Goal: Navigation & Orientation: Find specific page/section

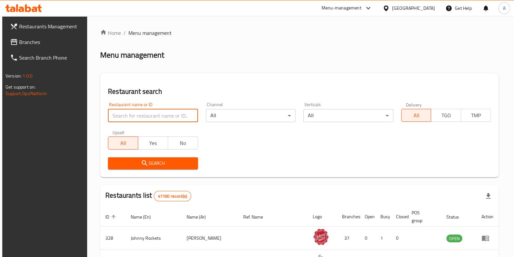
click at [128, 110] on input "search" at bounding box center [153, 115] width 90 height 13
click at [22, 42] on span "Branches" at bounding box center [51, 42] width 64 height 8
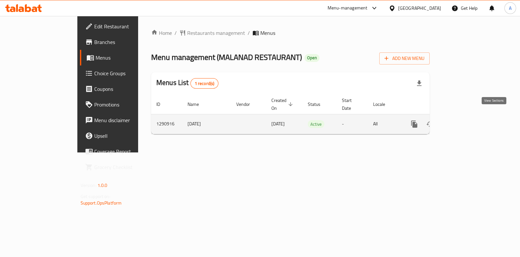
click at [465, 120] on icon "enhanced table" at bounding box center [462, 124] width 8 height 8
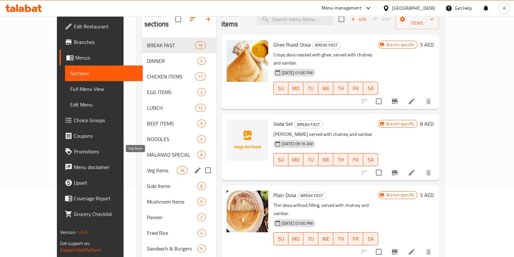
scroll to position [74, 0]
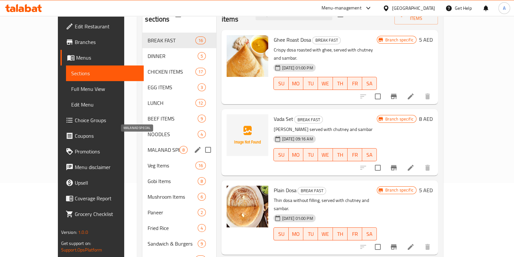
click at [148, 146] on span "MALANAD SPECIAL" at bounding box center [164, 150] width 32 height 8
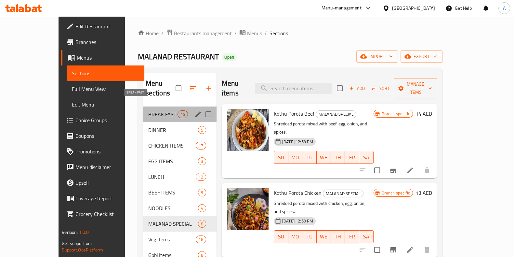
click at [148, 110] on span "BREAK FAST" at bounding box center [162, 114] width 29 height 8
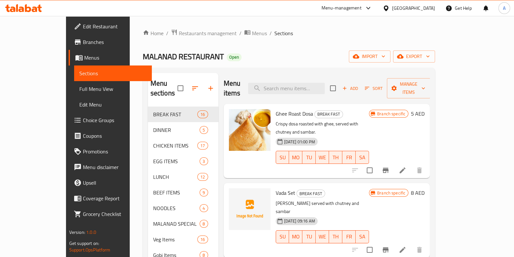
click at [84, 54] on span "Menus" at bounding box center [115, 58] width 62 height 8
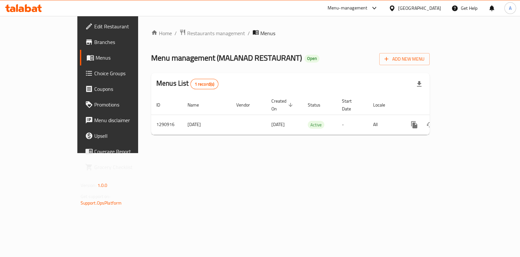
click at [94, 41] on span "Branches" at bounding box center [126, 42] width 65 height 8
